Goal: Transaction & Acquisition: Purchase product/service

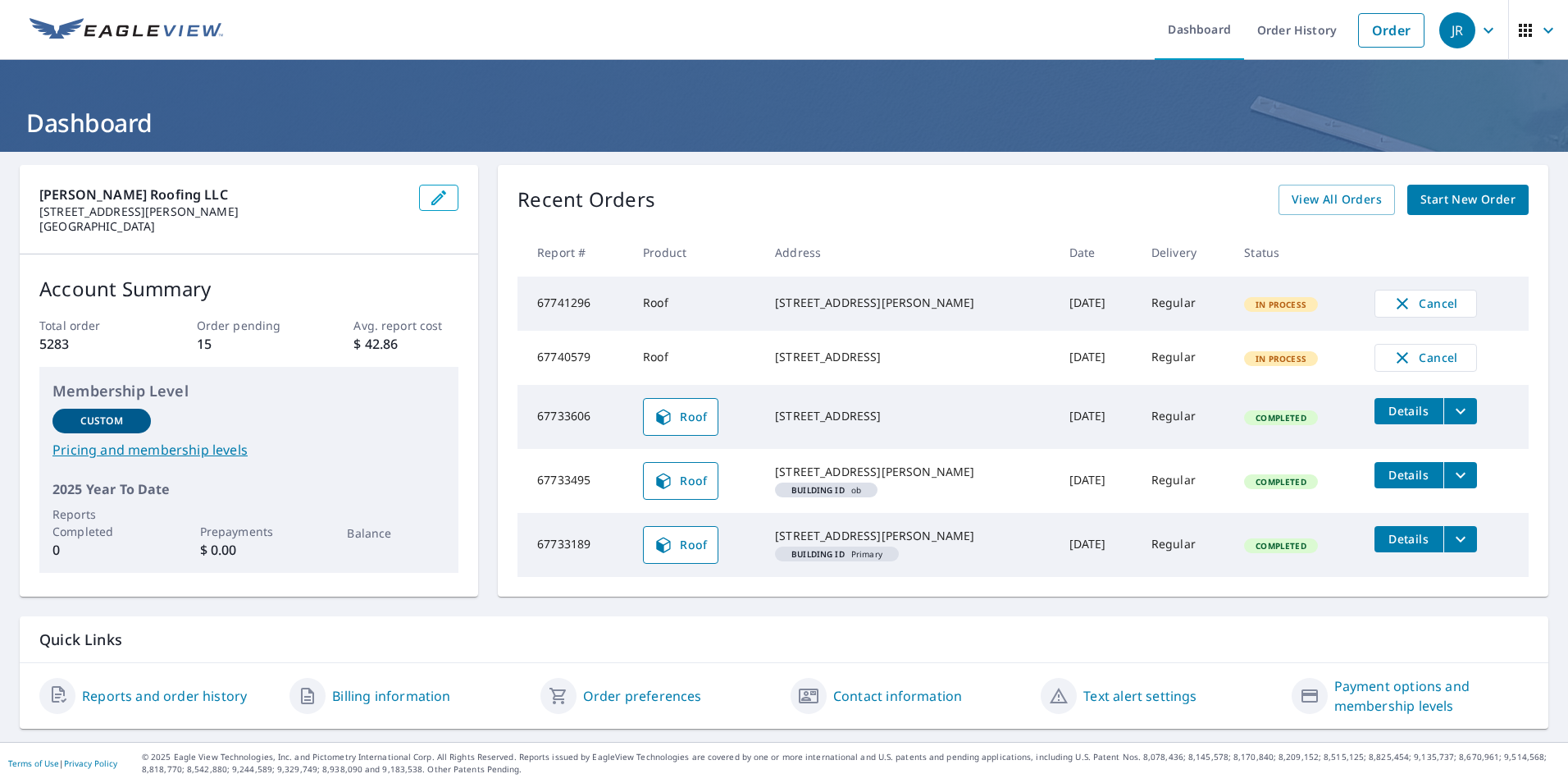
click at [1431, 190] on span "Start New Order" at bounding box center [1468, 199] width 95 height 20
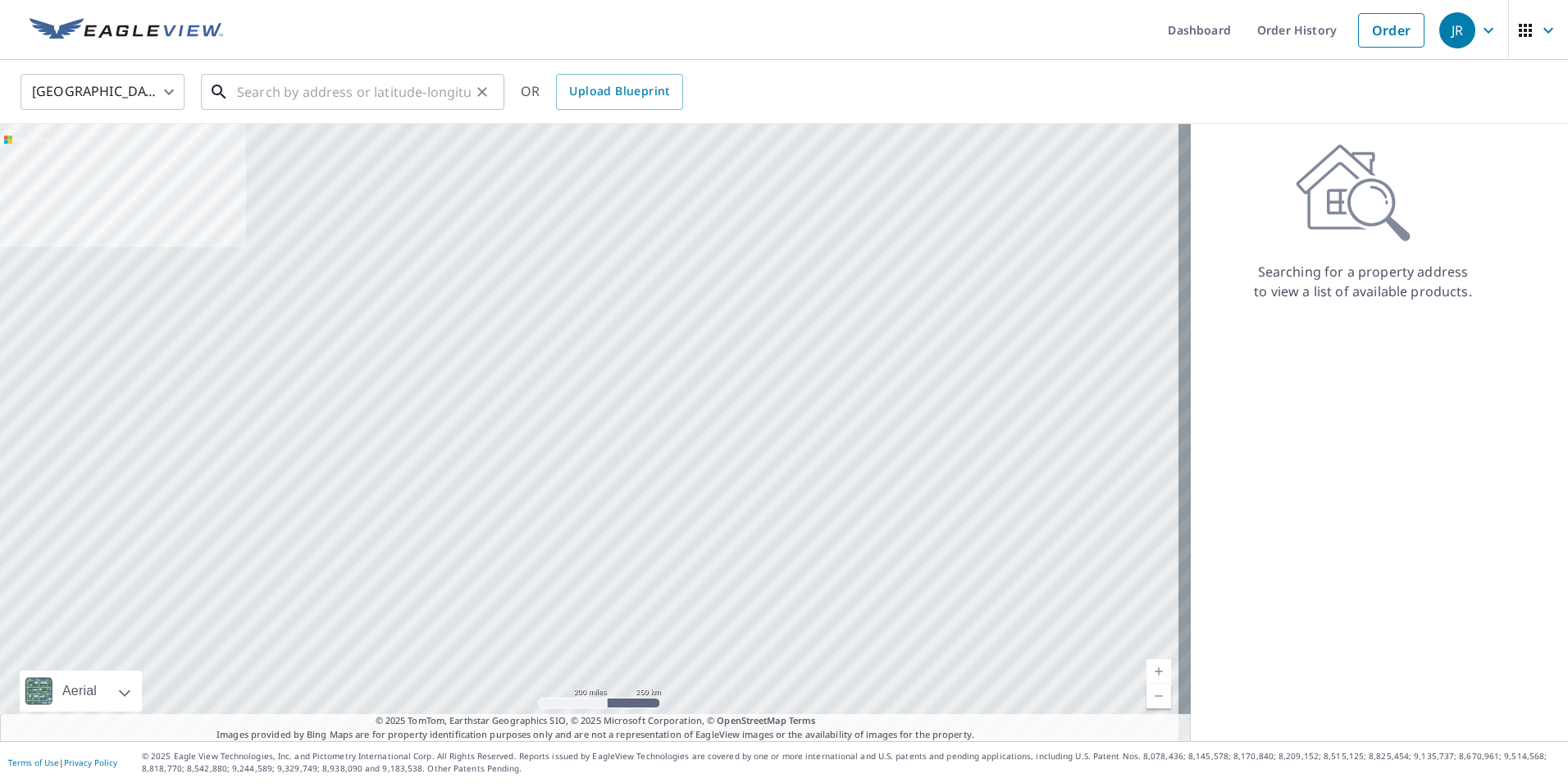
click at [249, 90] on input "text" at bounding box center [354, 91] width 233 height 46
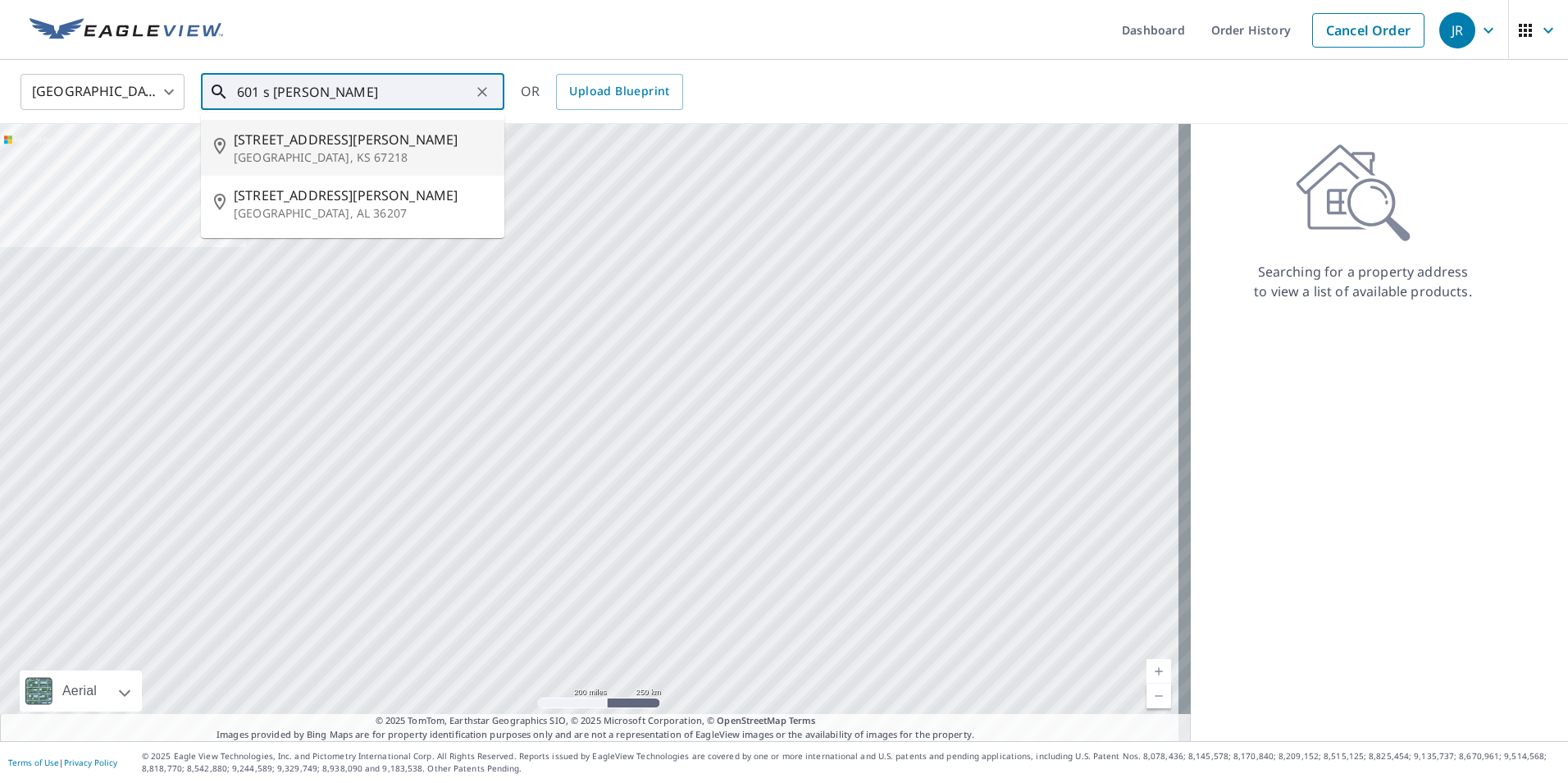
click at [297, 148] on span "[STREET_ADDRESS][PERSON_NAME]" at bounding box center [362, 139] width 258 height 19
type input "[STREET_ADDRESS][PERSON_NAME]"
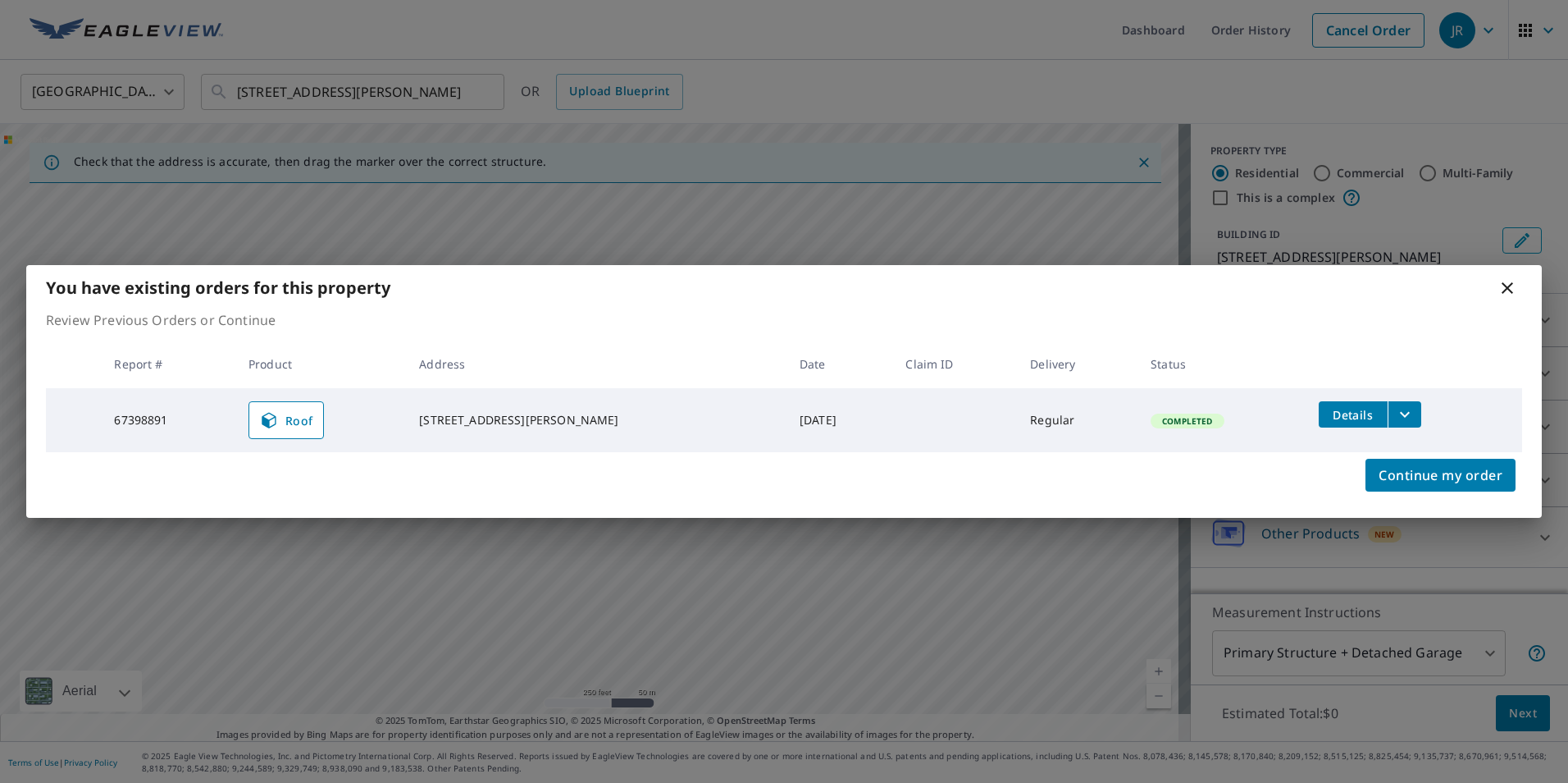
click at [1395, 411] on icon "filesDropdownBtn-67398891" at bounding box center [1405, 414] width 19 height 19
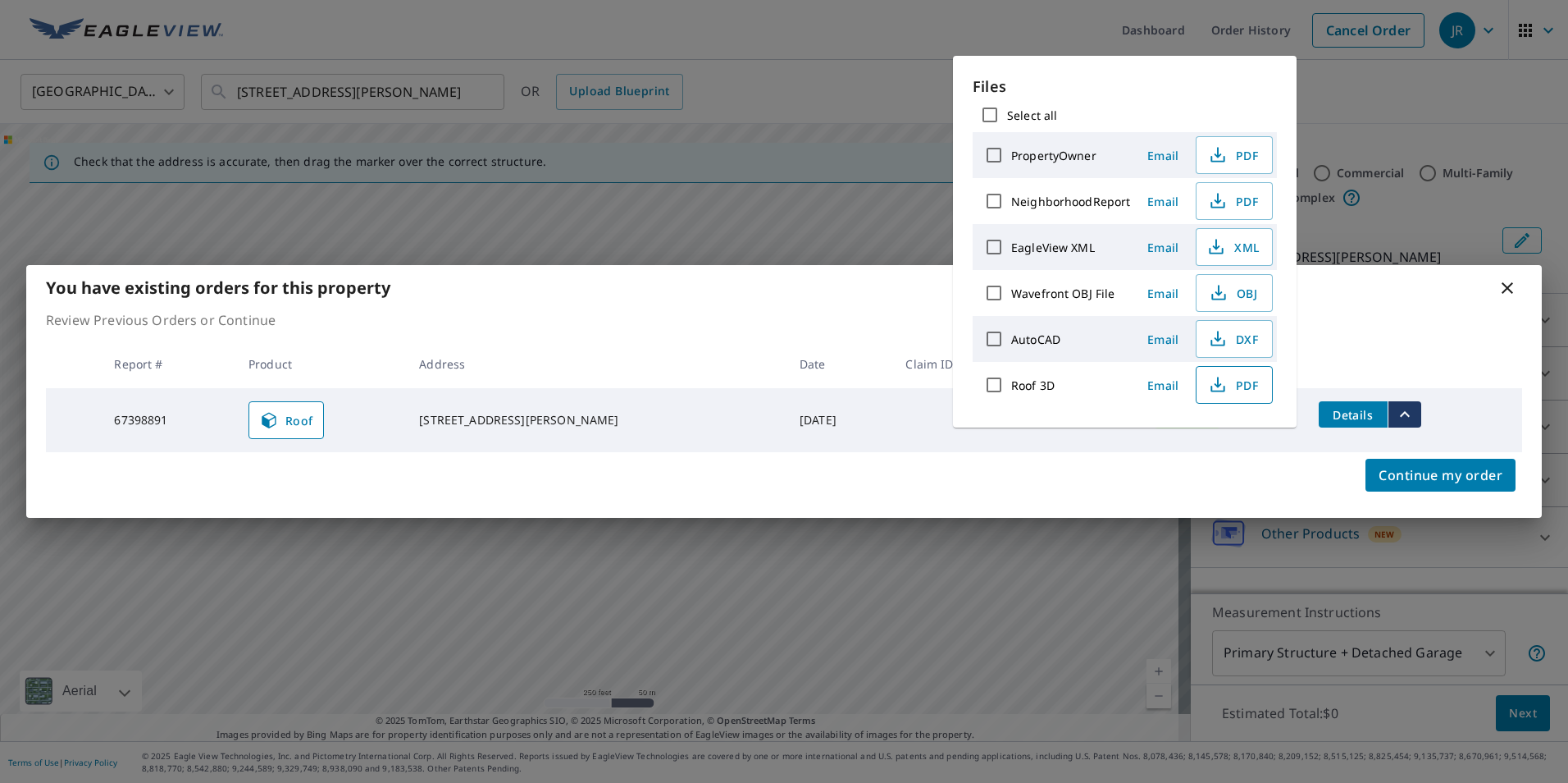
click at [1231, 380] on span "PDF" at bounding box center [1233, 385] width 52 height 19
click at [1508, 291] on icon at bounding box center [1508, 288] width 19 height 19
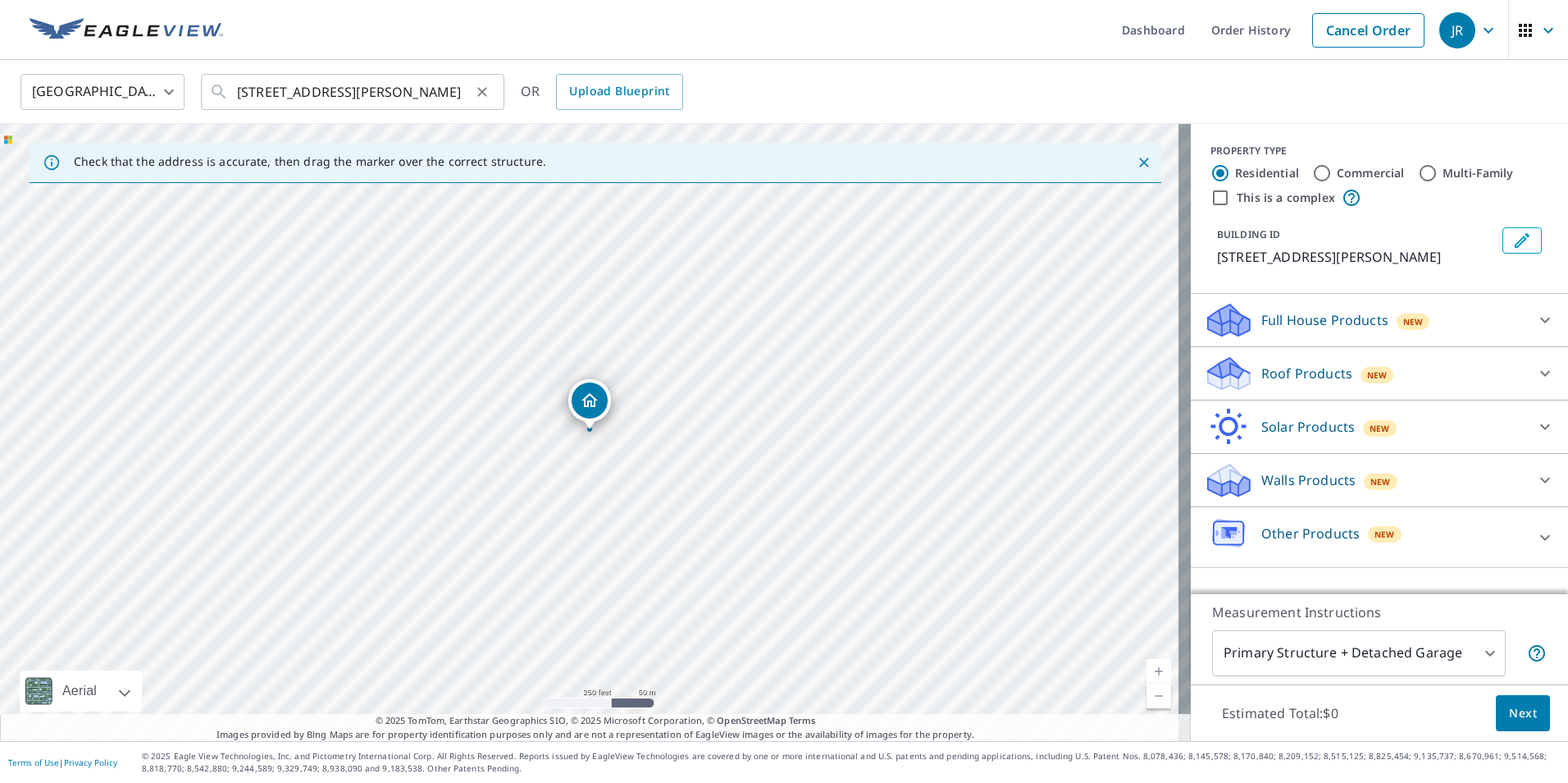
click at [485, 97] on icon "Clear" at bounding box center [482, 91] width 17 height 17
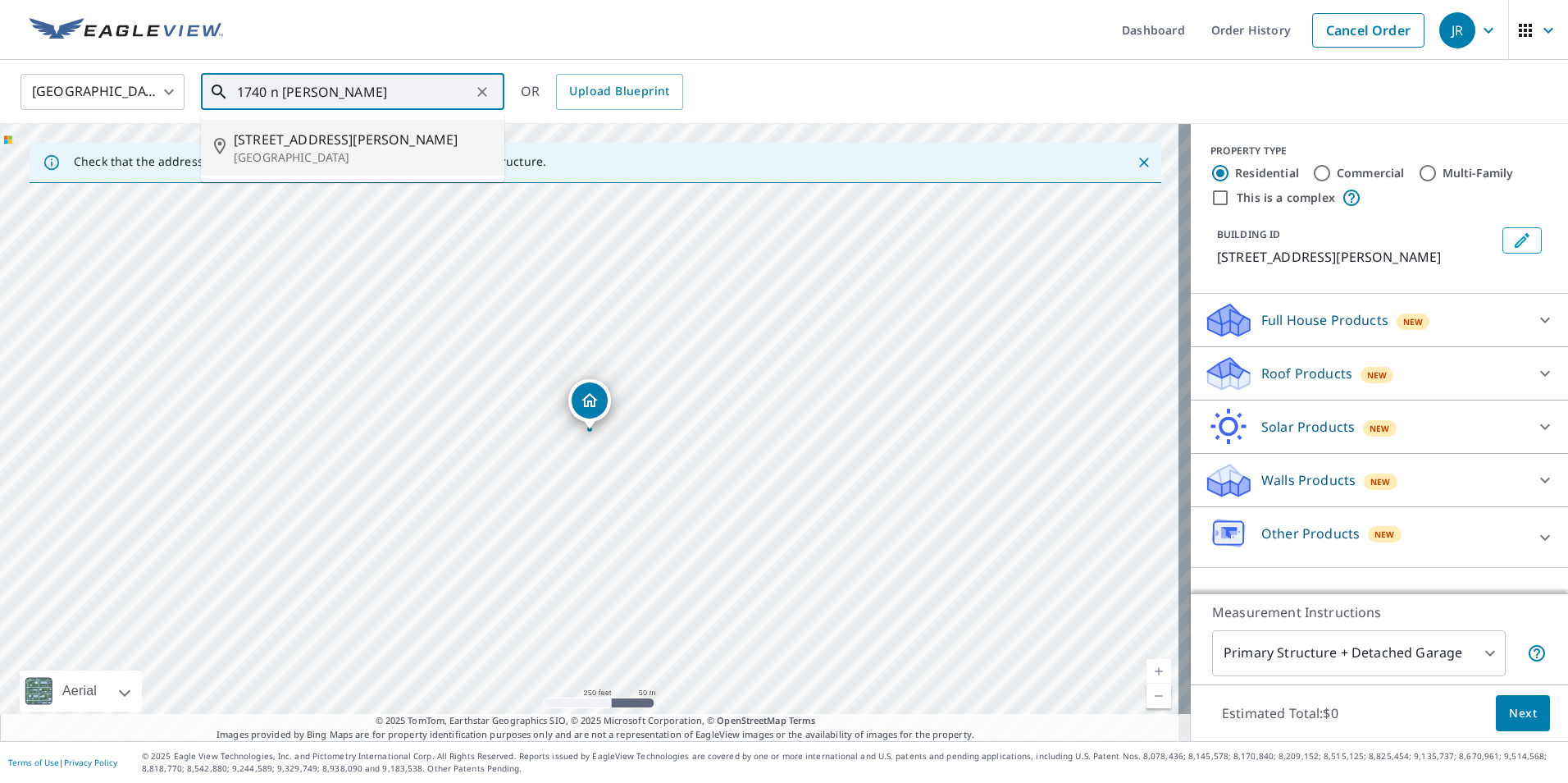
click at [345, 162] on p "[GEOGRAPHIC_DATA]" at bounding box center [362, 158] width 258 height 17
type input "[STREET_ADDRESS][PERSON_NAME]"
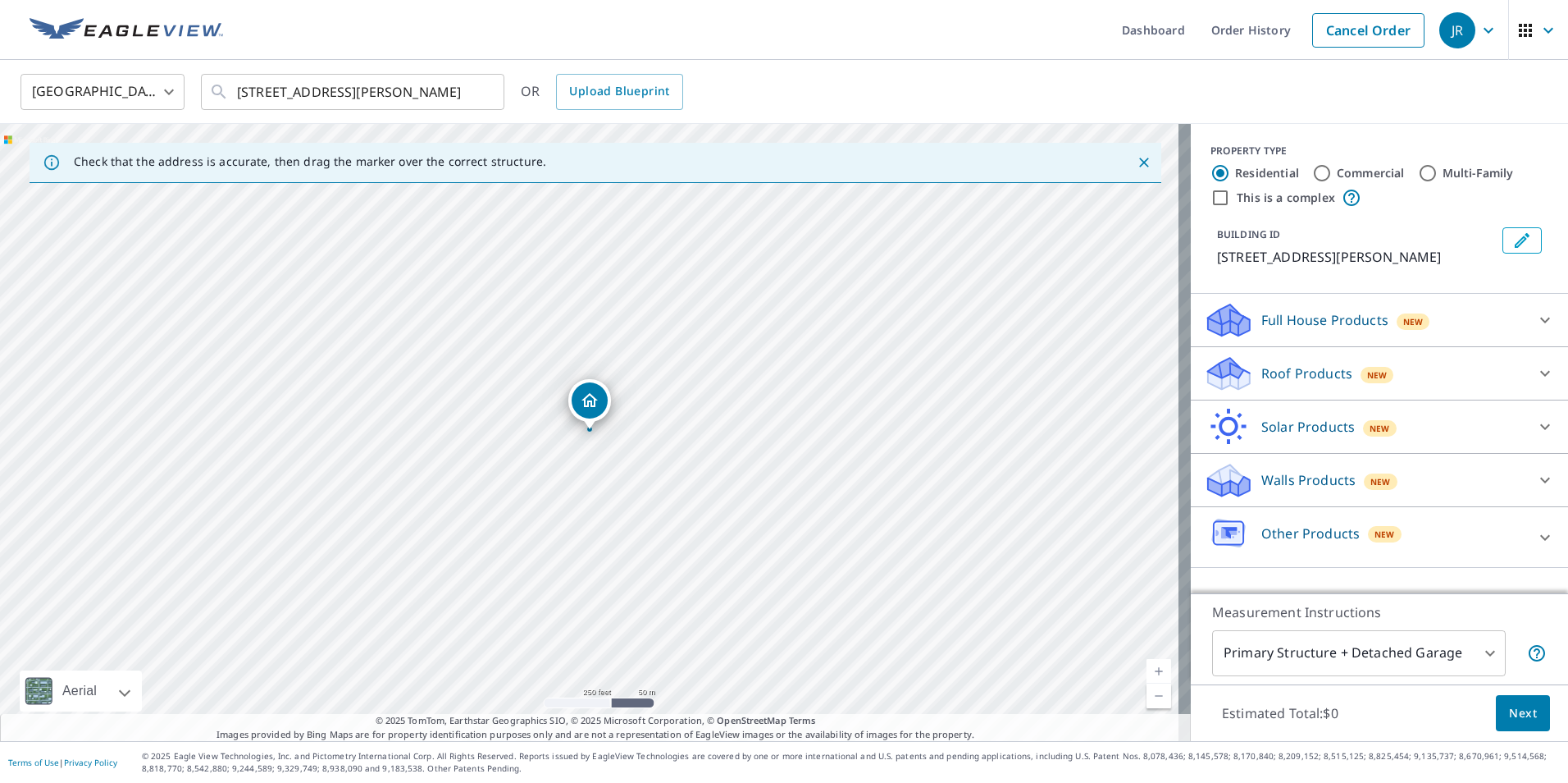
click at [1146, 674] on link "Current Level 17, Zoom In" at bounding box center [1158, 670] width 24 height 24
click at [1507, 381] on div "Roof Products New" at bounding box center [1365, 374] width 322 height 39
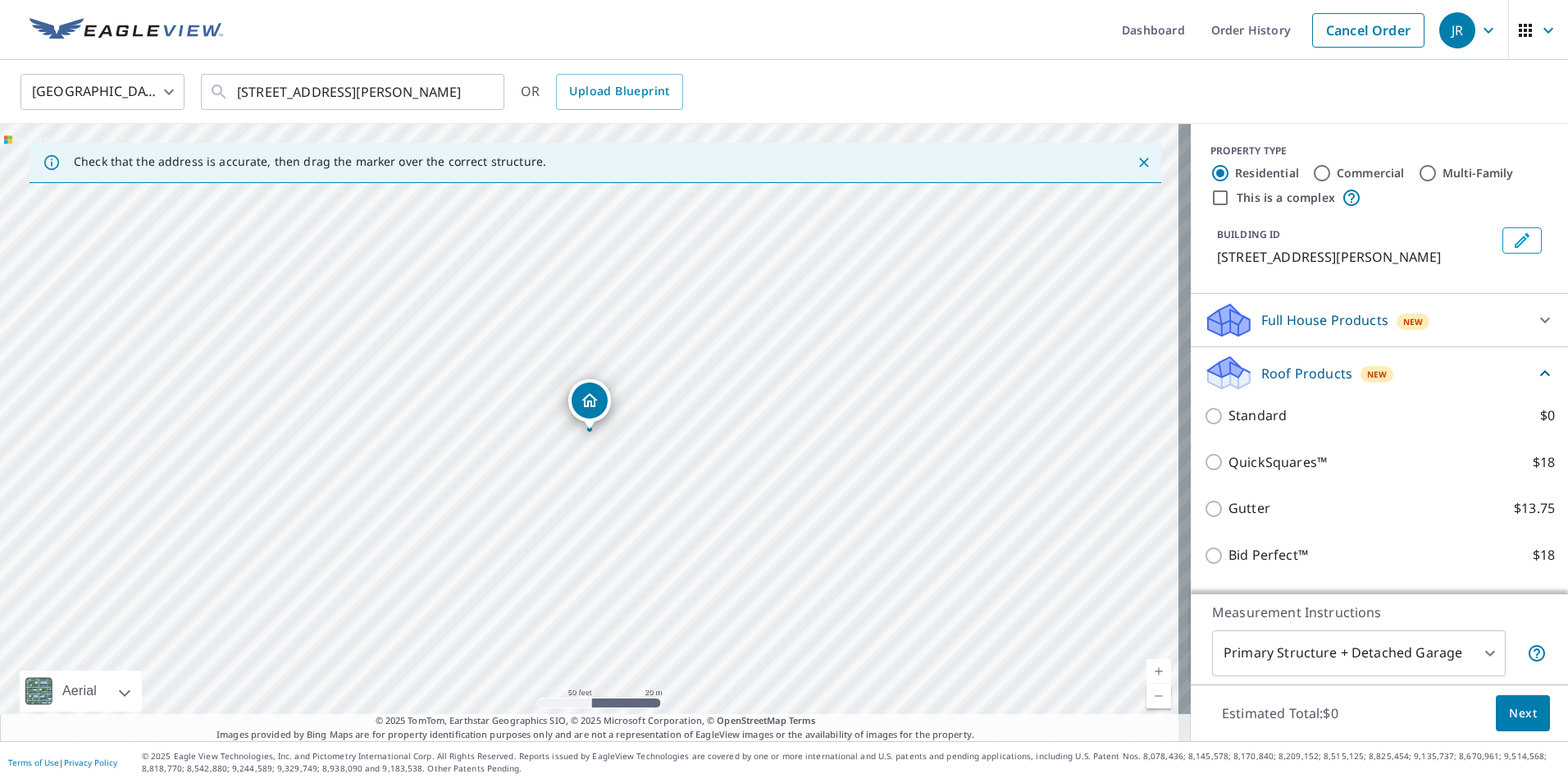
scroll to position [164, 0]
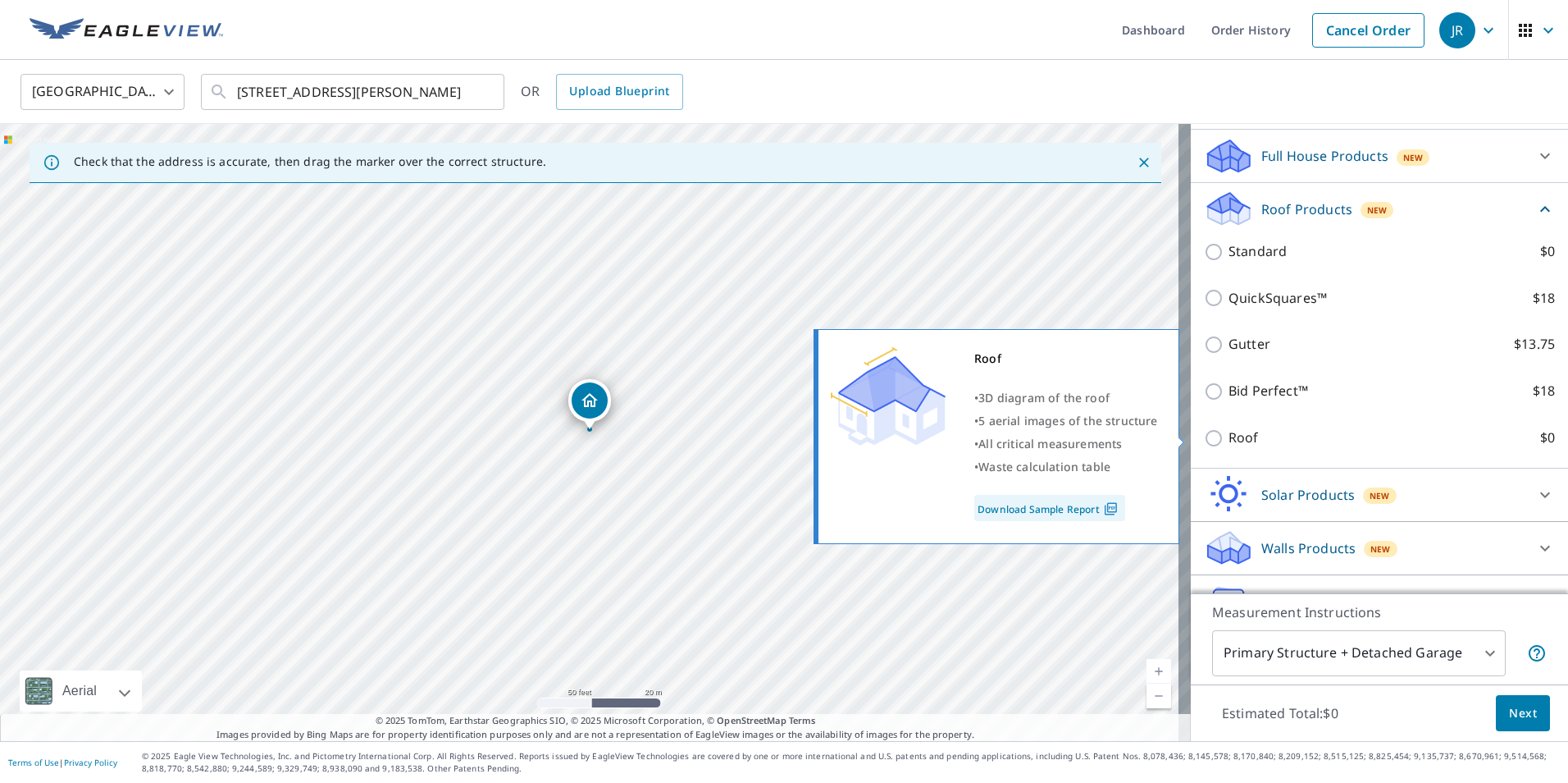
click at [1204, 434] on input "Roof $0" at bounding box center [1216, 438] width 24 height 19
checkbox input "true"
type input "3"
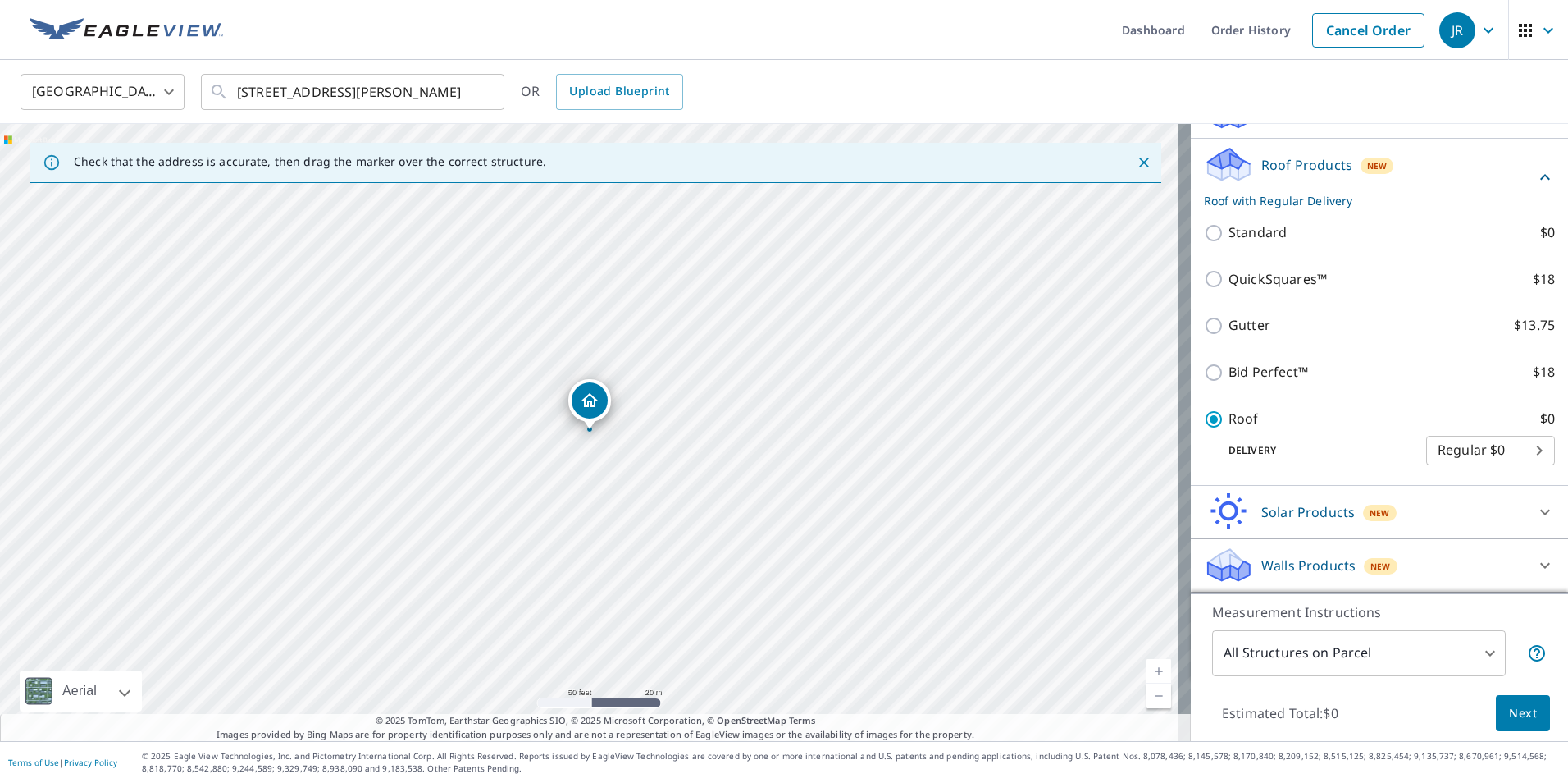
scroll to position [223, 0]
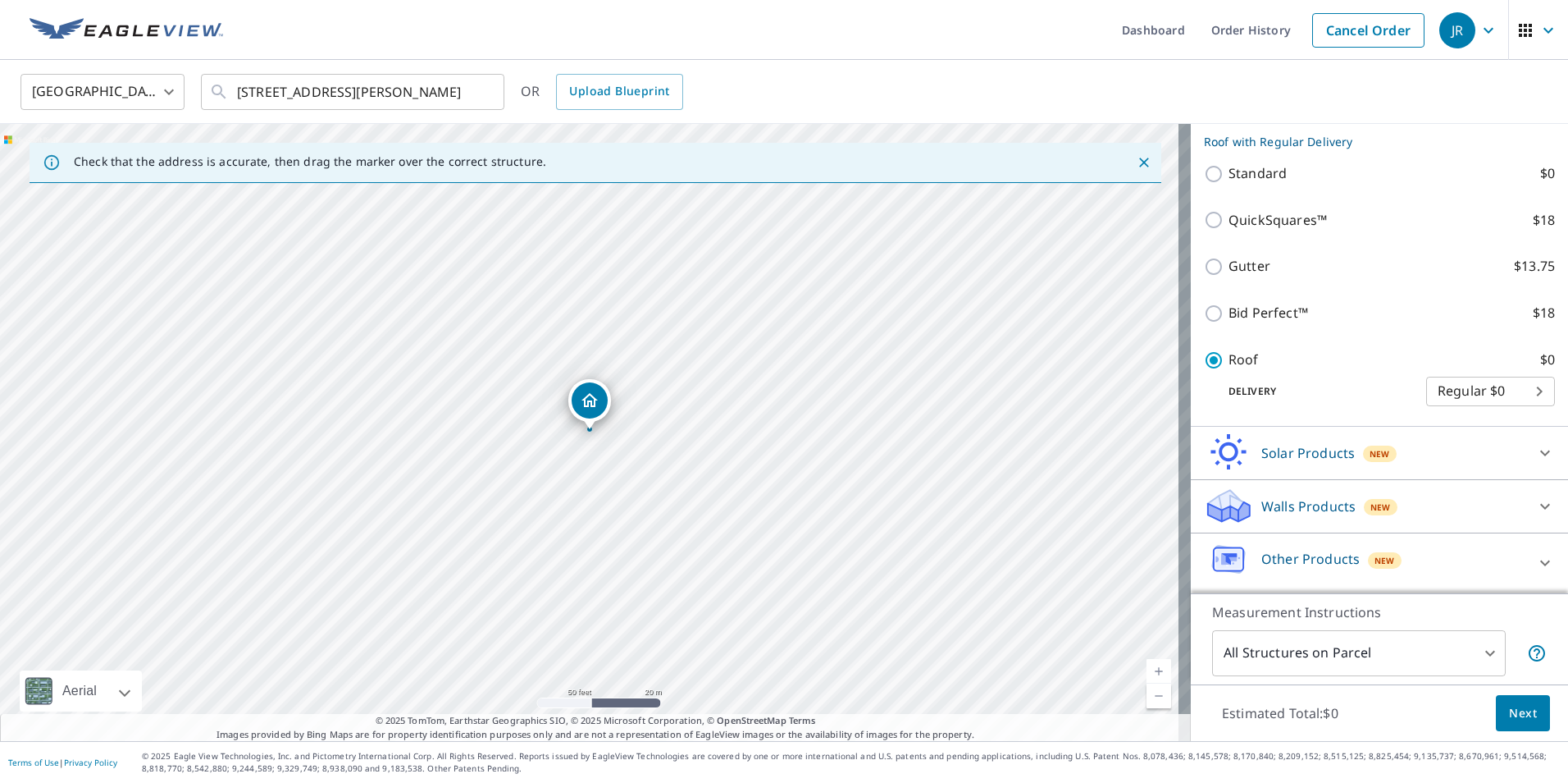
click at [1516, 715] on span "Next" at bounding box center [1522, 713] width 28 height 20
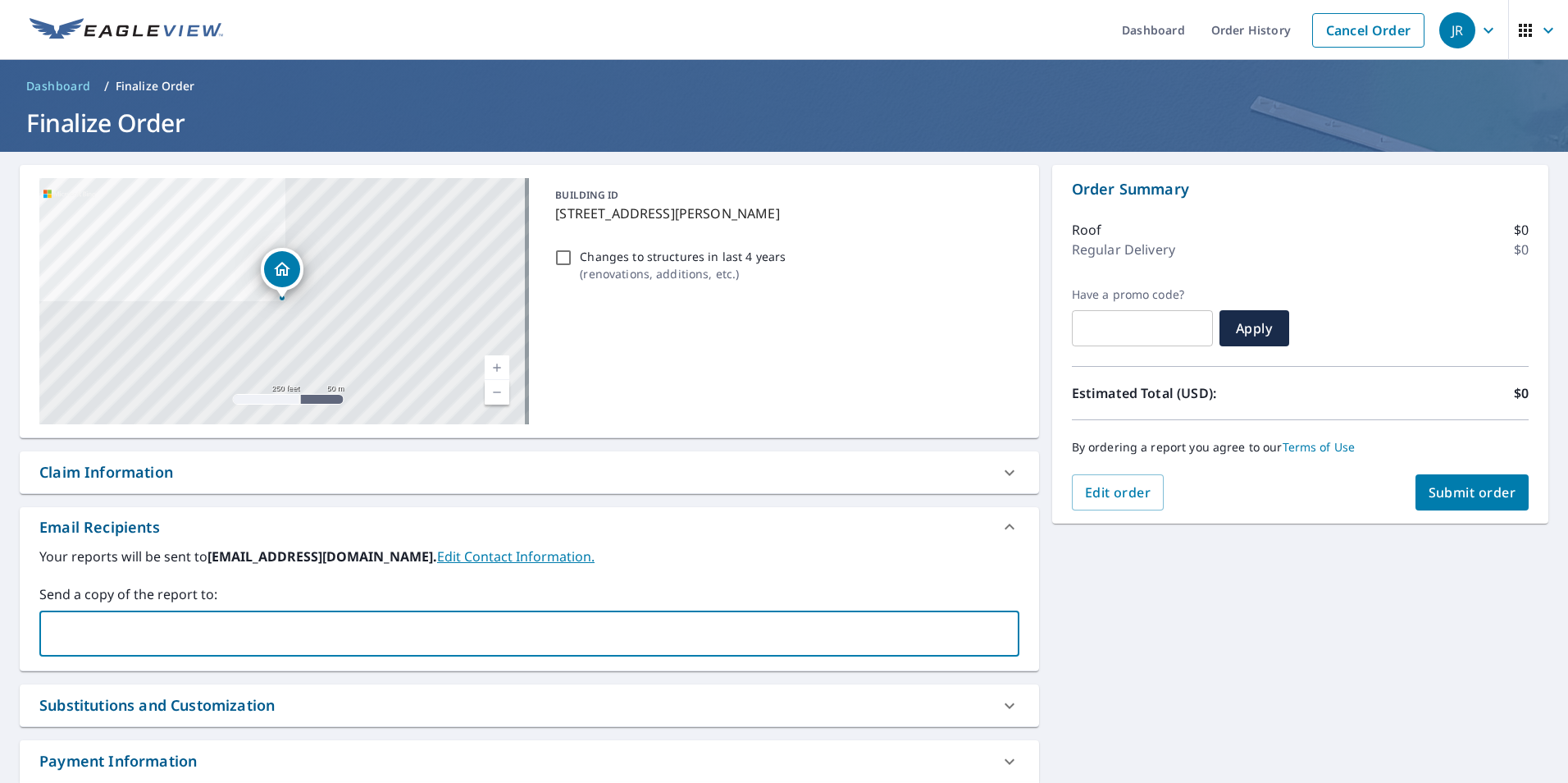
click at [395, 626] on input "text" at bounding box center [517, 633] width 941 height 31
type input "[PERSON_NAME][EMAIL_ADDRESS][DOMAIN_NAME]"
click at [1365, 593] on div "[STREET_ADDRESS][PERSON_NAME] Aerial Road A standard road map Aerial A detailed…" at bounding box center [784, 499] width 1568 height 695
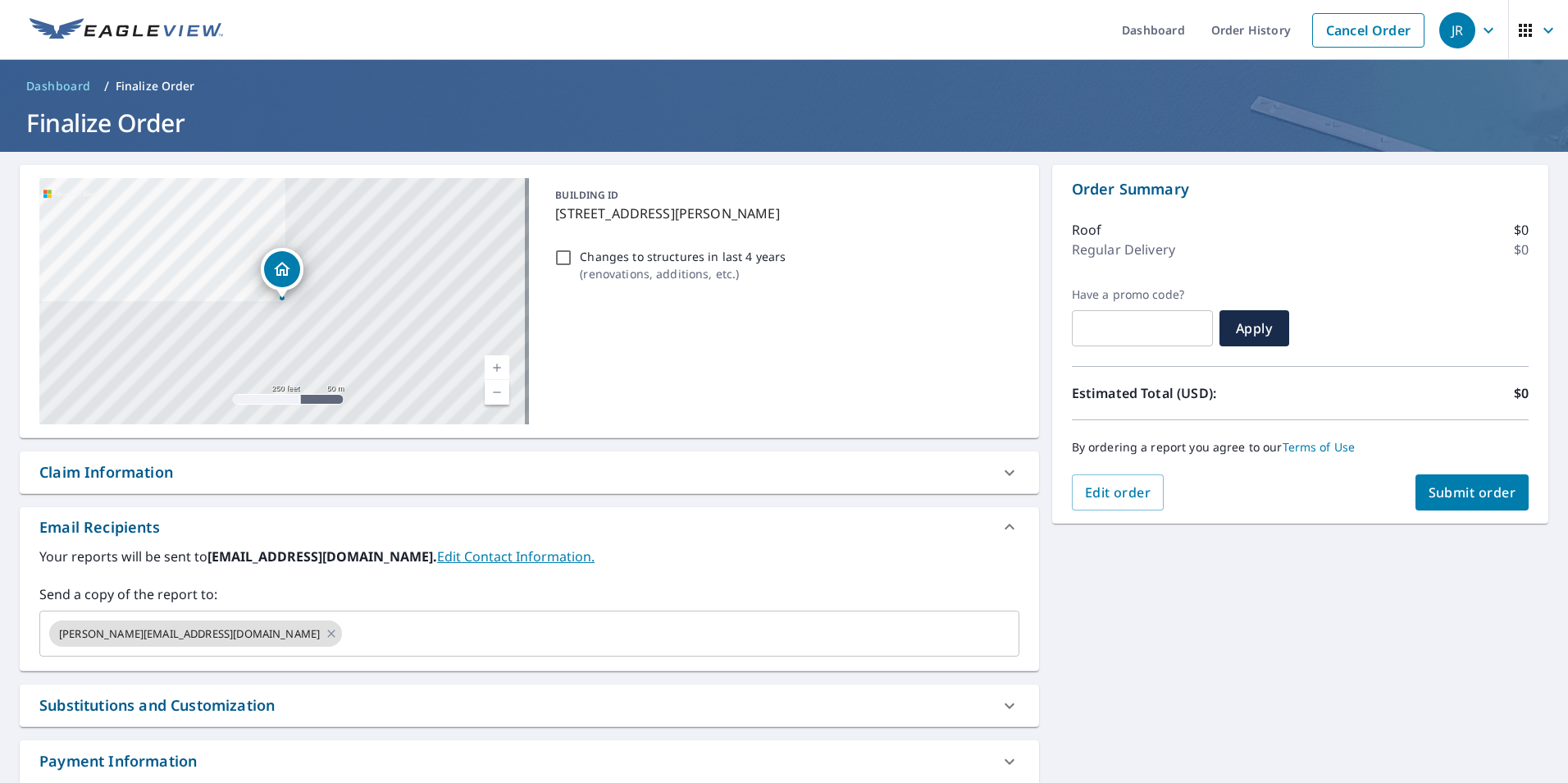
click at [1488, 489] on span "Submit order" at bounding box center [1473, 492] width 87 height 18
checkbox input "true"
